Goal: Information Seeking & Learning: Learn about a topic

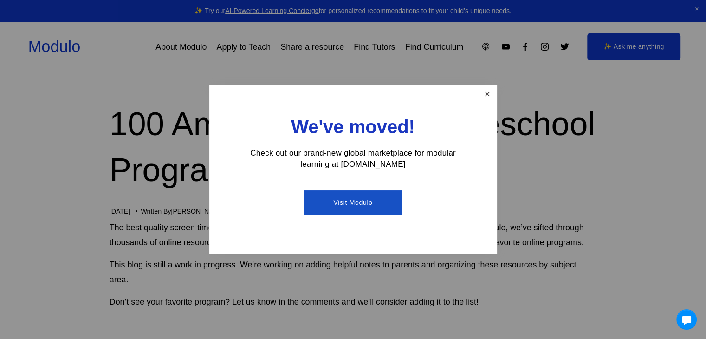
click at [491, 91] on link "Close" at bounding box center [487, 94] width 16 height 16
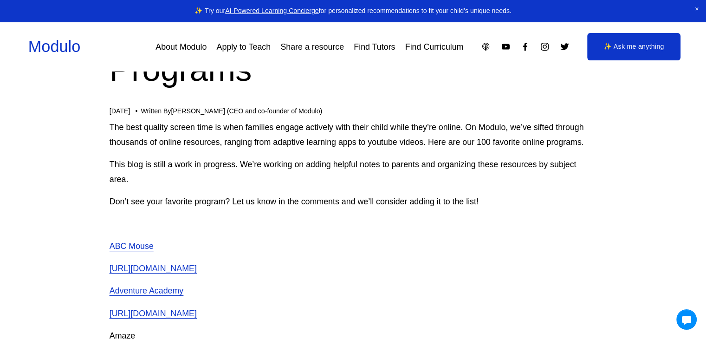
scroll to position [93, 0]
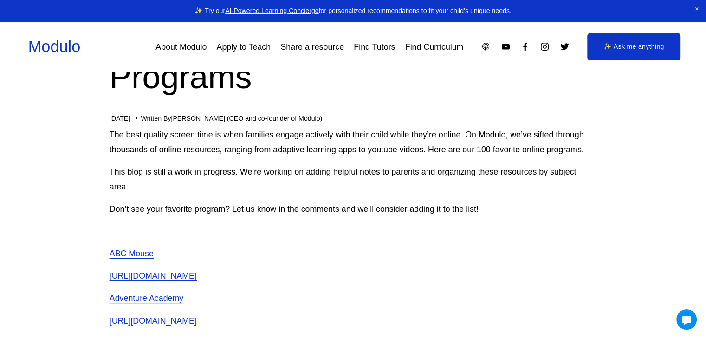
click at [171, 120] on link "[PERSON_NAME] (CEO and co-founder of Modulo)" at bounding box center [246, 118] width 151 height 7
drag, startPoint x: 168, startPoint y: 120, endPoint x: 178, endPoint y: 119, distance: 10.2
click at [171, 119] on link "[PERSON_NAME] (CEO and co-founder of Modulo)" at bounding box center [246, 118] width 151 height 7
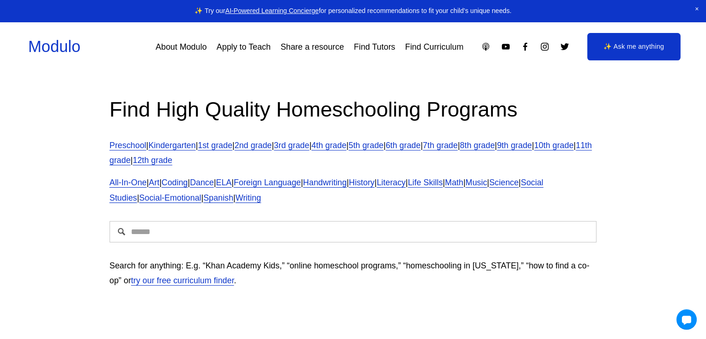
scroll to position [46, 0]
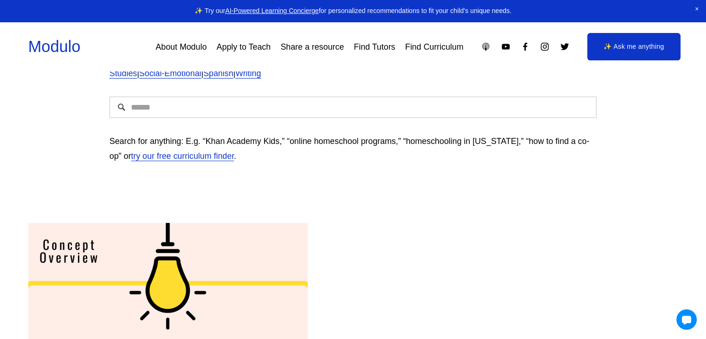
scroll to position [139, 0]
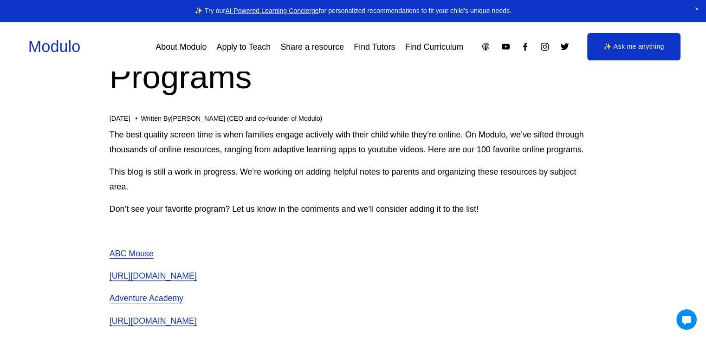
drag, startPoint x: 331, startPoint y: 116, endPoint x: 199, endPoint y: 126, distance: 133.1
click at [166, 122] on div "[DATE] Written By [PERSON_NAME] (CEO and co-founder of Modulo)" at bounding box center [352, 119] width 487 height 8
copy link "[PERSON_NAME] (CEO and co-founder of Modulo)"
click at [167, 109] on div "100 Amazing Online Homeschool Programs Jul 2 Written By Manisha Snoyer (CEO and…" at bounding box center [352, 65] width 487 height 115
drag, startPoint x: 167, startPoint y: 109, endPoint x: 207, endPoint y: 117, distance: 41.1
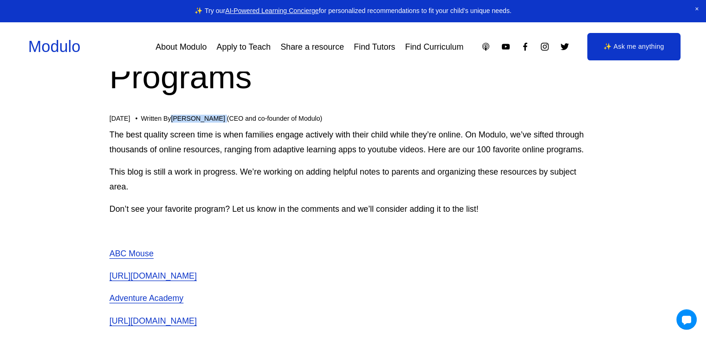
click at [207, 117] on div "100 Amazing Online Homeschool Programs Jul 2 Written By Manisha Snoyer (CEO and…" at bounding box center [352, 65] width 487 height 115
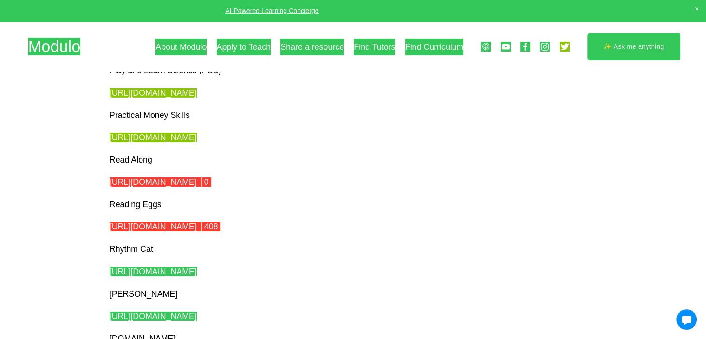
scroll to position [3433, 0]
